Goal: Check status: Check status

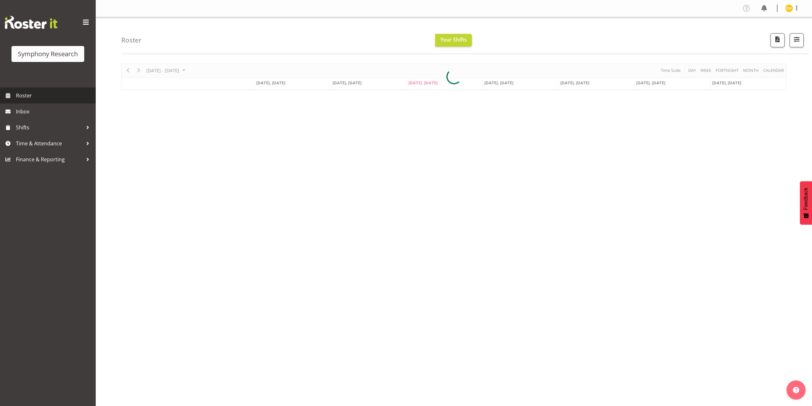
click at [19, 100] on span "Roster" at bounding box center [54, 96] width 77 height 10
click at [129, 70] on span "Previous" at bounding box center [128, 70] width 8 height 8
click at [129, 70] on div at bounding box center [453, 77] width 665 height 26
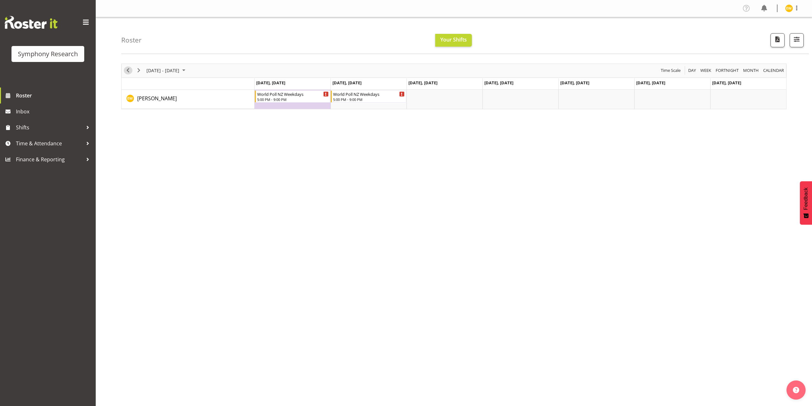
click at [130, 74] on span "Previous" at bounding box center [128, 70] width 8 height 8
click at [128, 73] on span "Previous" at bounding box center [128, 70] width 8 height 8
click at [128, 71] on span "Previous" at bounding box center [128, 70] width 8 height 8
click at [128, 70] on span "Previous" at bounding box center [128, 70] width 8 height 8
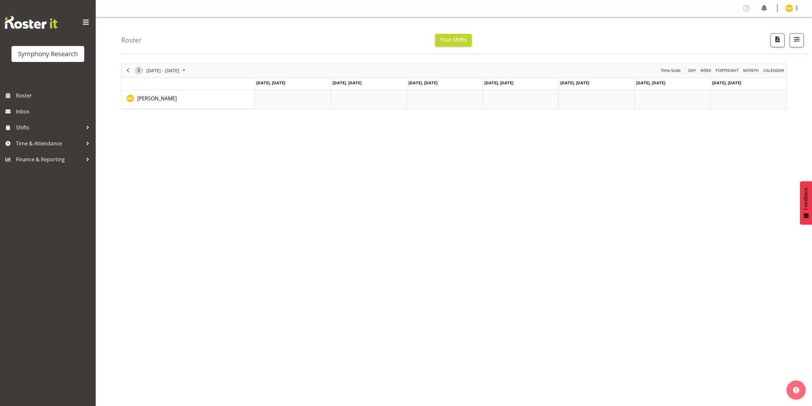
click at [139, 71] on span "Next" at bounding box center [139, 70] width 8 height 8
click at [192, 70] on div at bounding box center [453, 87] width 665 height 46
click at [188, 70] on span "August 2025" at bounding box center [184, 70] width 8 height 8
click at [214, 86] on span "next month" at bounding box center [213, 86] width 11 height 11
click at [213, 87] on span "next month" at bounding box center [213, 86] width 11 height 11
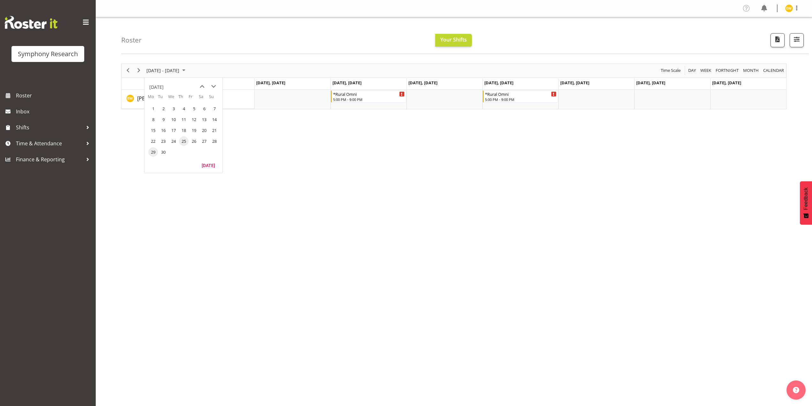
click at [155, 153] on span "29" at bounding box center [153, 152] width 10 height 10
